Goal: Find specific page/section

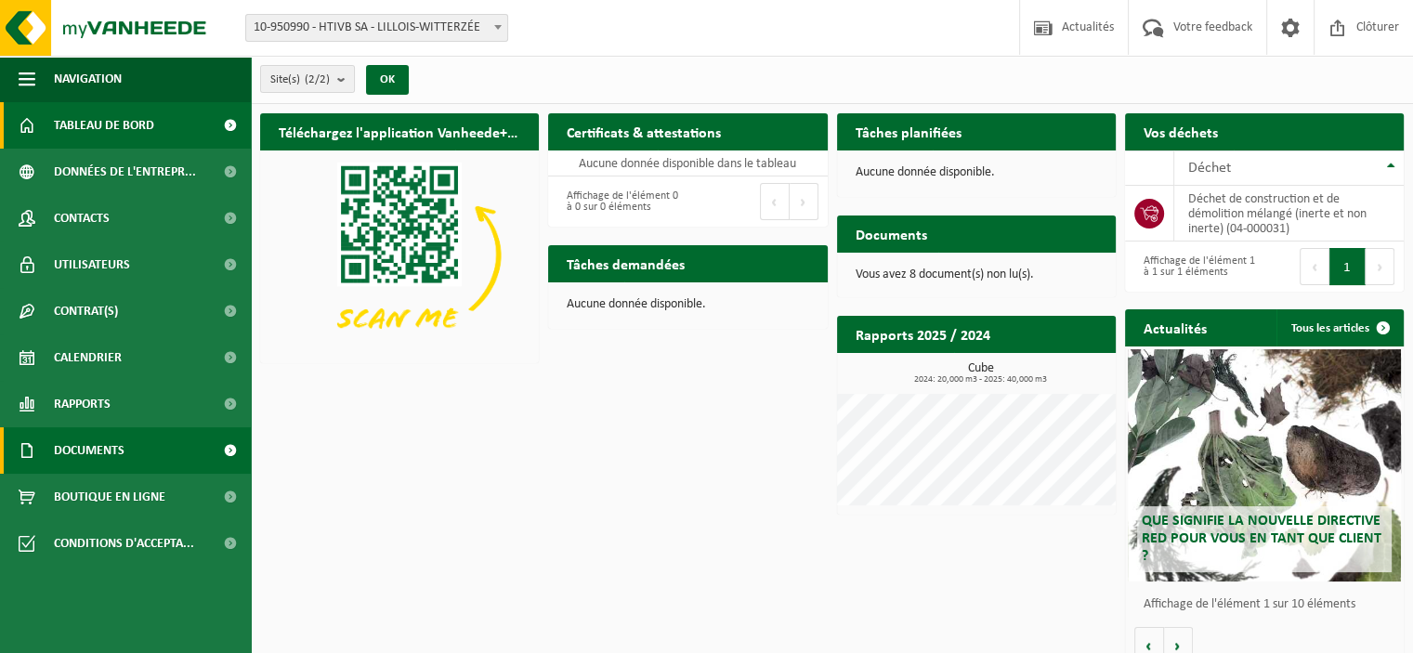
click at [94, 447] on span "Documents" at bounding box center [89, 450] width 71 height 46
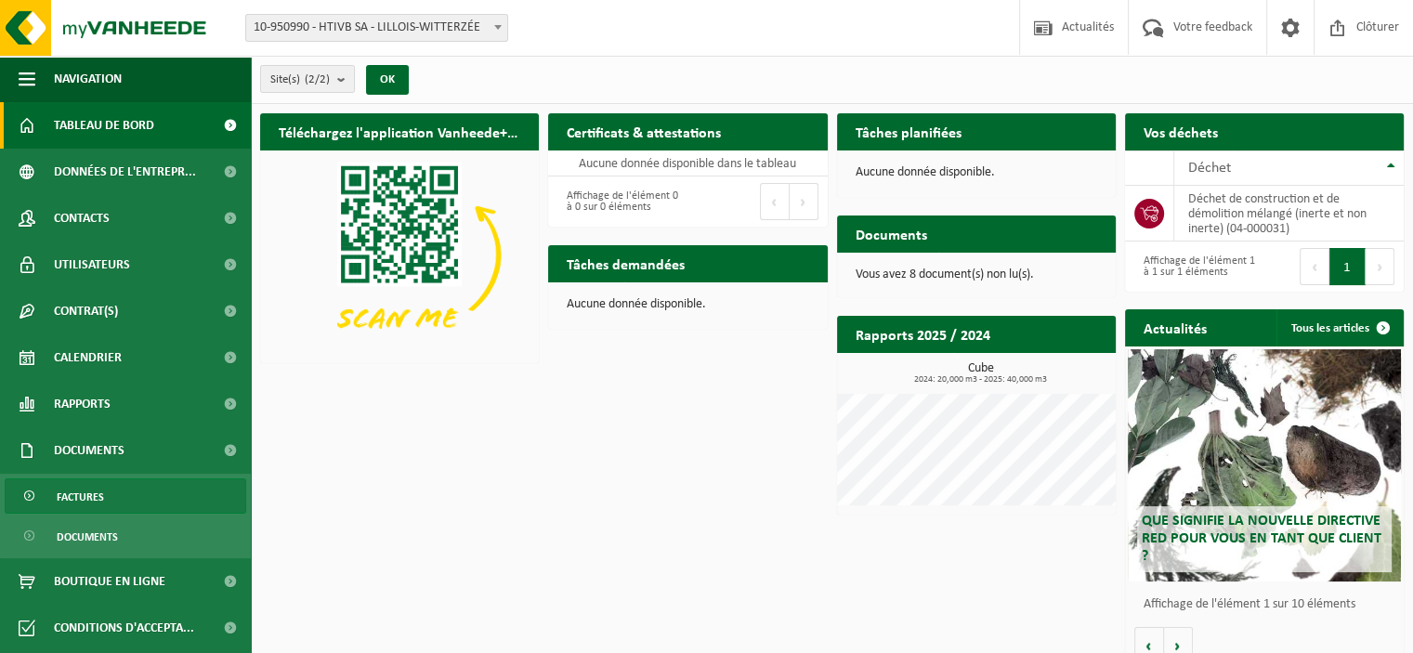
click at [77, 496] on span "Factures" at bounding box center [80, 496] width 47 height 35
